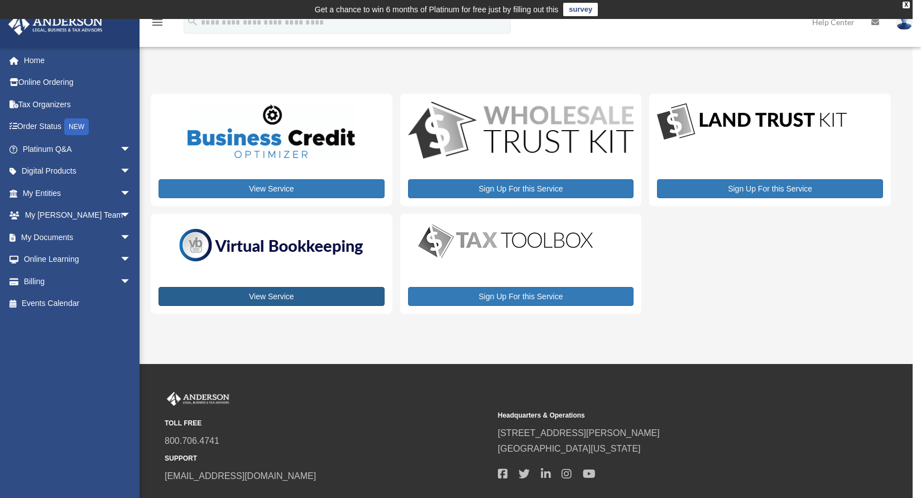
click at [288, 298] on link "View Service" at bounding box center [272, 296] width 226 height 19
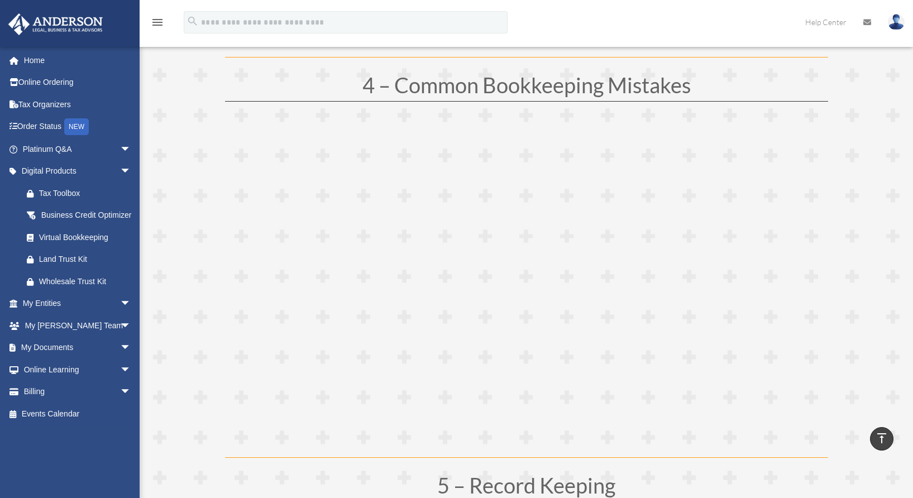
scroll to position [1344, 0]
click at [26, 58] on link "Home" at bounding box center [78, 60] width 140 height 22
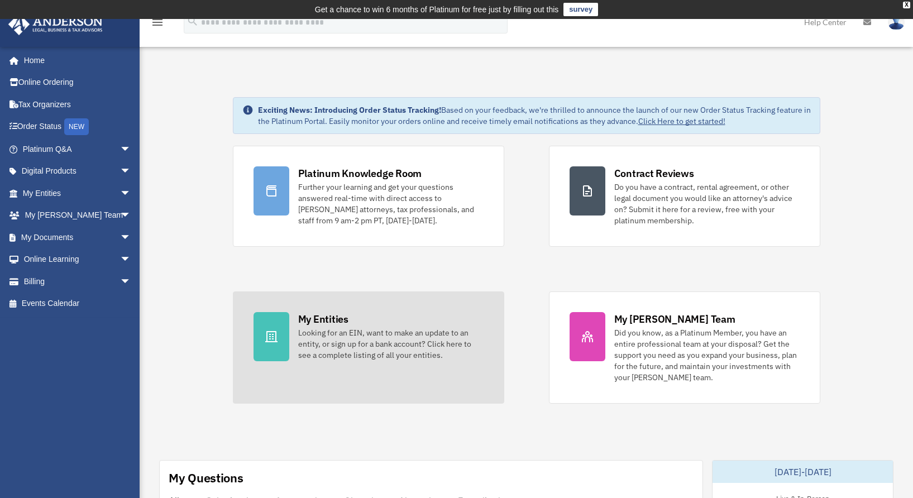
click at [377, 341] on div "Looking for an EIN, want to make an update to an entity, or sign up for a bank …" at bounding box center [390, 344] width 185 height 34
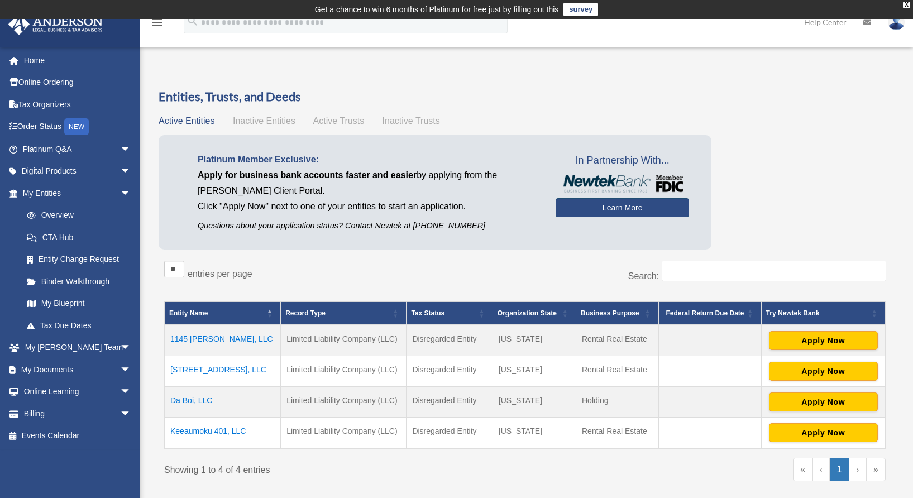
click at [606, 209] on link "Learn More" at bounding box center [622, 207] width 133 height 19
